Goal: Task Accomplishment & Management: Manage account settings

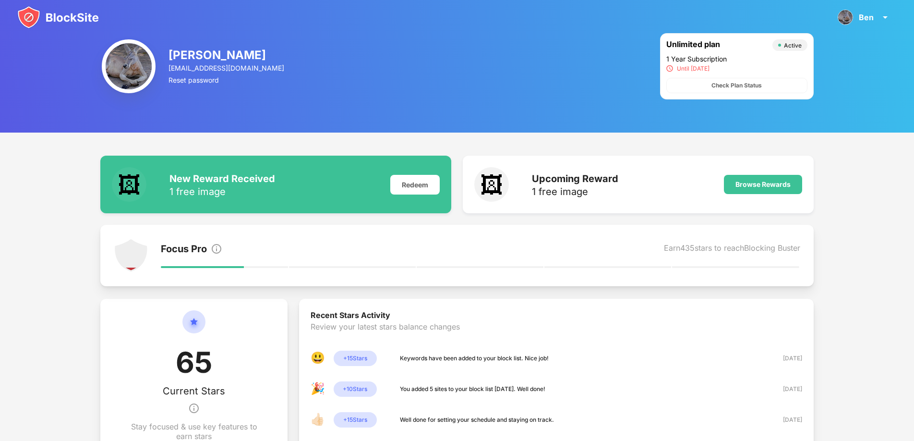
click at [40, 13] on img at bounding box center [58, 17] width 82 height 23
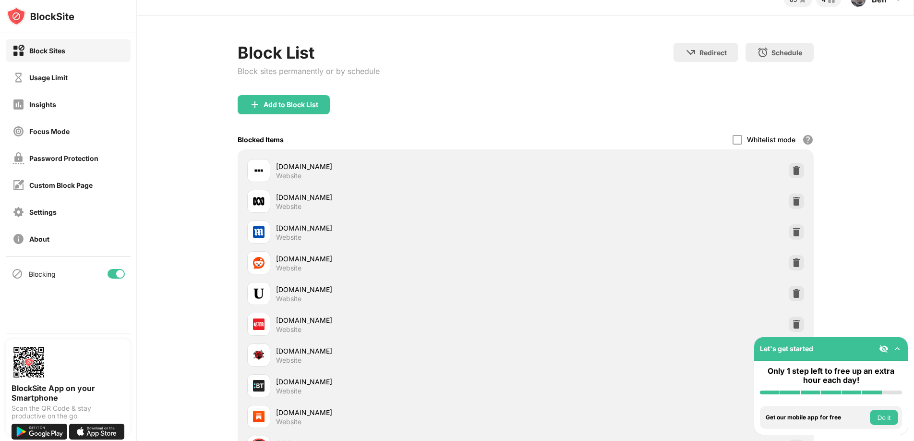
scroll to position [18, 0]
click at [794, 260] on img at bounding box center [796, 262] width 10 height 10
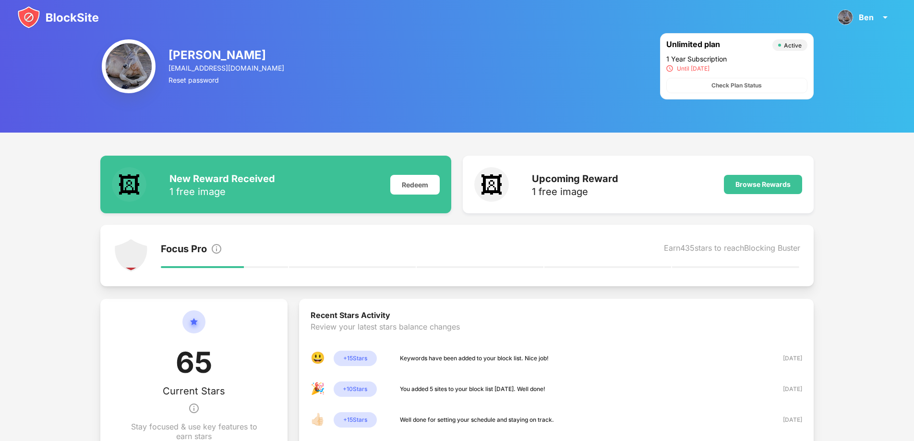
scroll to position [2, 0]
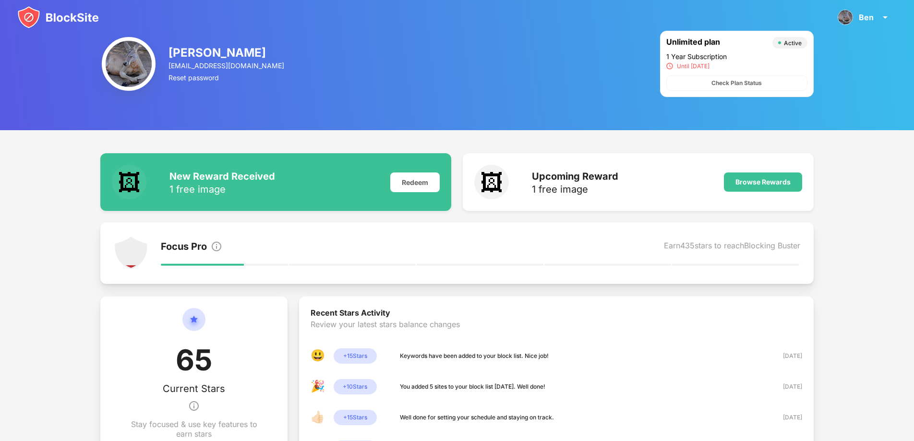
click at [58, 18] on img at bounding box center [58, 17] width 82 height 23
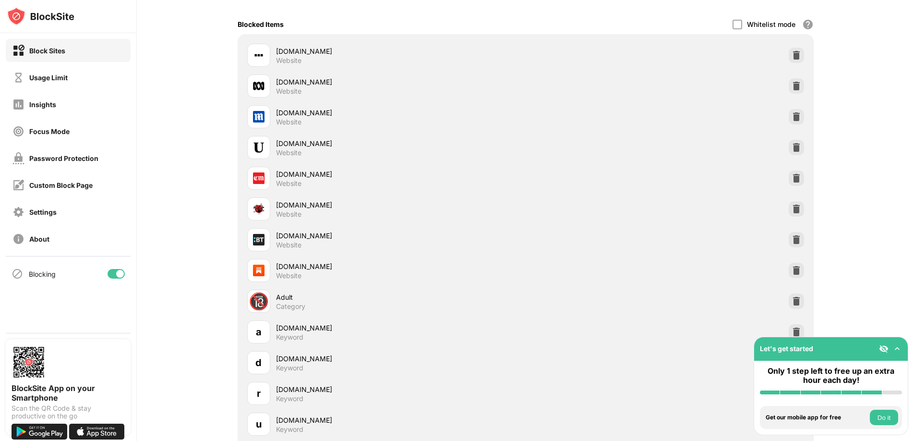
scroll to position [242, 0]
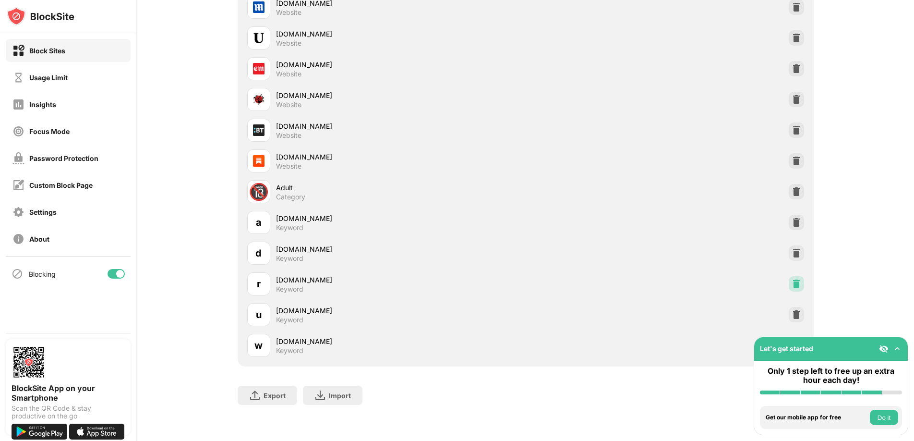
click at [795, 282] on img at bounding box center [796, 284] width 10 height 10
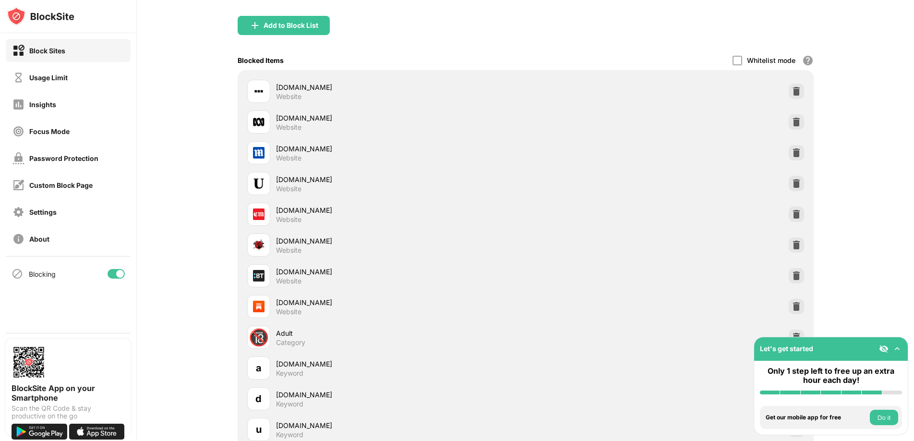
scroll to position [95, 0]
